Goal: Task Accomplishment & Management: Use online tool/utility

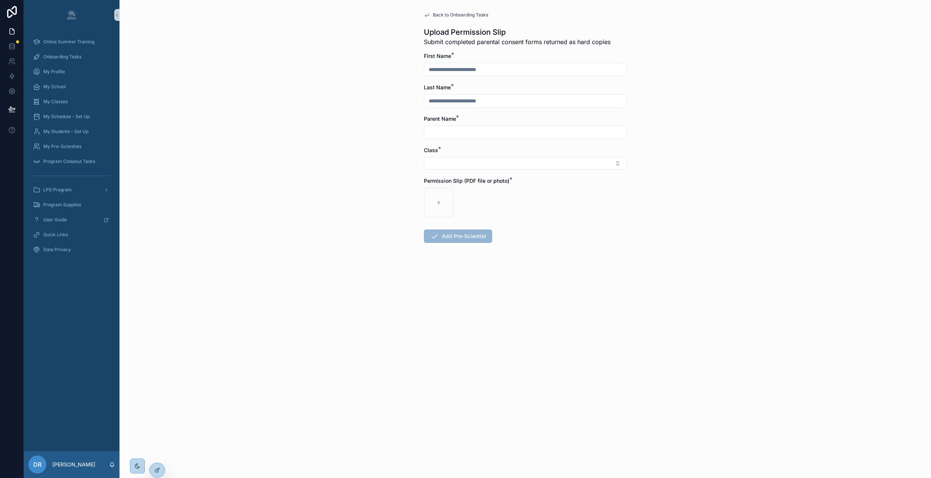
scroll to position [24, 0]
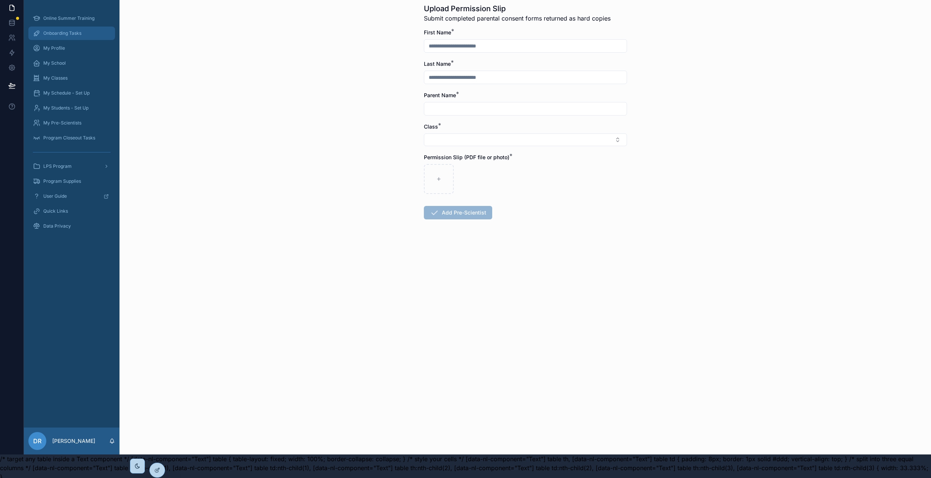
click at [64, 29] on div "Onboarding Tasks" at bounding box center [72, 33] width 78 height 12
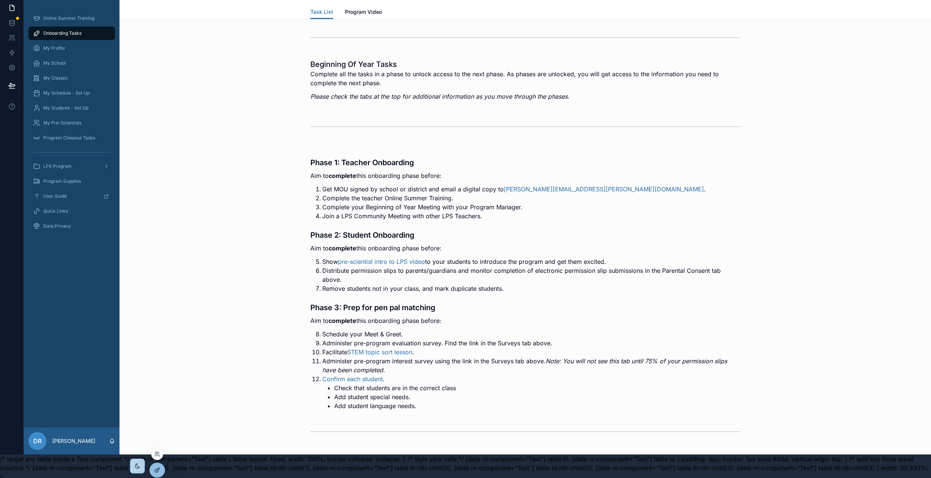
click at [157, 469] on icon at bounding box center [158, 469] width 3 height 3
click at [157, 469] on icon at bounding box center [157, 470] width 6 height 6
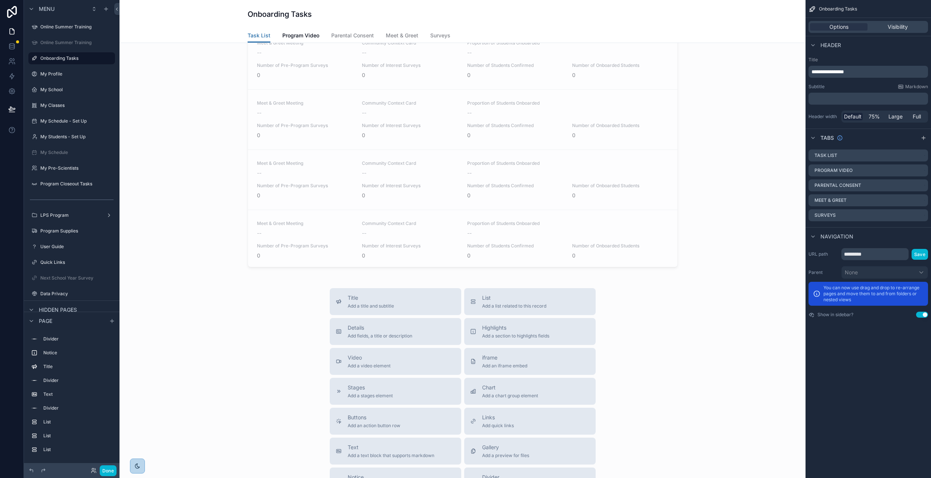
scroll to position [1412, 0]
